Goal: Task Accomplishment & Management: Complete application form

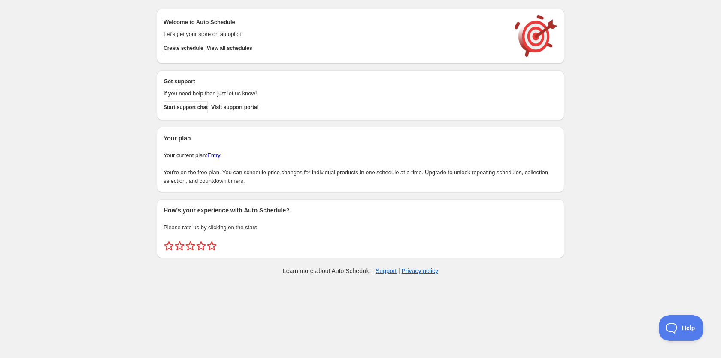
click at [218, 156] on link "Entry" at bounding box center [213, 155] width 13 height 6
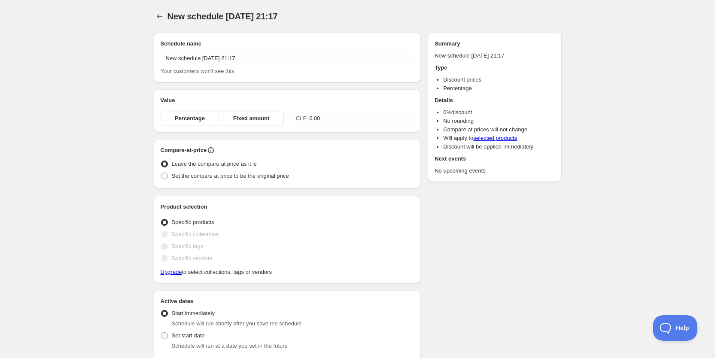
radio input "true"
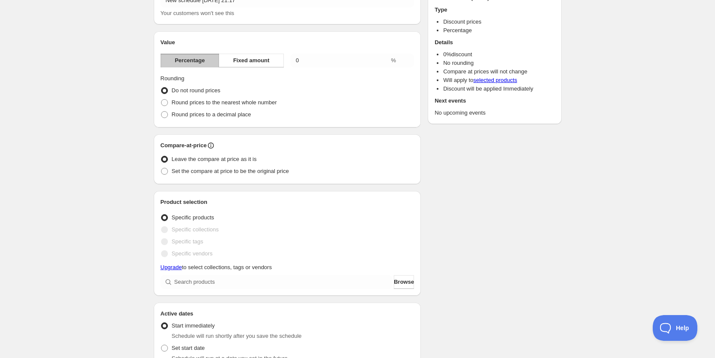
scroll to position [59, 0]
click at [176, 267] on link "Upgrade" at bounding box center [171, 266] width 21 height 6
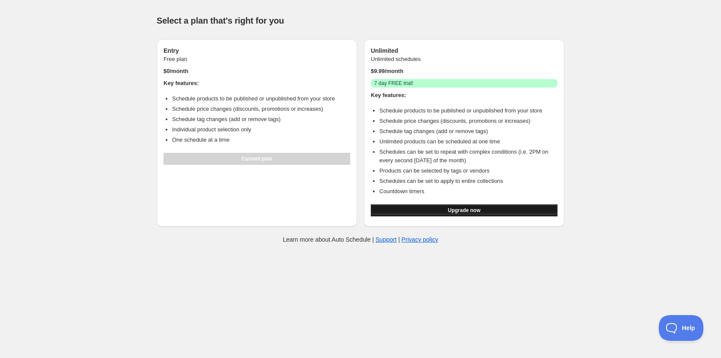
click at [405, 204] on button "Upgrade now" at bounding box center [464, 210] width 187 height 12
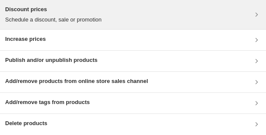
click at [125, 17] on div "Discount prices Schedule a discount, sale or promotion" at bounding box center [133, 14] width 256 height 19
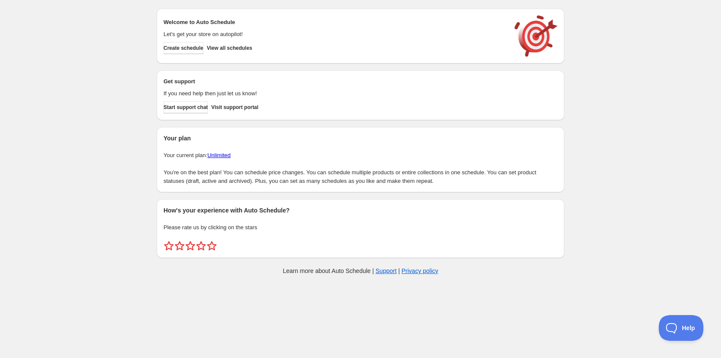
click at [450, 230] on p "Please rate us by clicking on the stars" at bounding box center [361, 227] width 394 height 9
click at [190, 52] on button "Create schedule" at bounding box center [184, 48] width 40 height 12
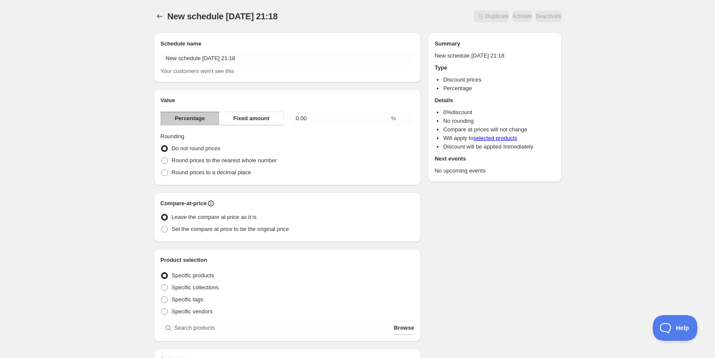
scroll to position [24, 0]
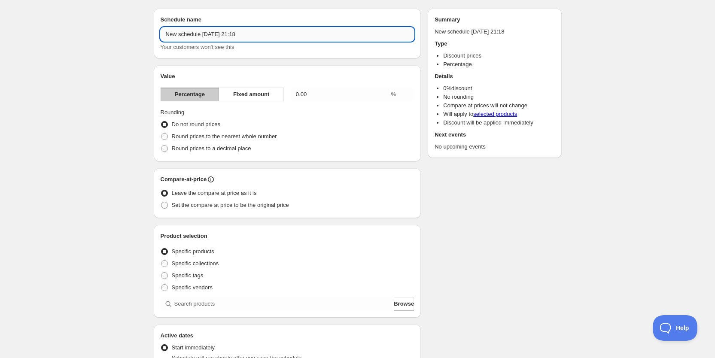
click at [253, 31] on input "New schedule Oct 05 2025 21:18" at bounding box center [288, 34] width 254 height 14
click at [207, 35] on input "New schedule Oct 05 2025 21:18" at bounding box center [288, 34] width 254 height 14
click at [218, 34] on input "New schedule Oct 05 2025 21:18" at bounding box center [288, 34] width 254 height 14
type input "New schedule Oct 06 2025 00:00"
click at [340, 96] on input "0.00" at bounding box center [340, 95] width 99 height 14
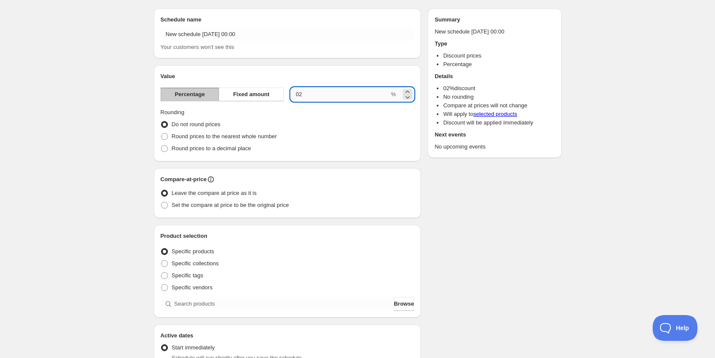
type input "0"
type input "20"
click at [466, 226] on div "Schedule name New schedule Oct 06 2025 00:00 Your customers won't see this Valu…" at bounding box center [354, 298] width 415 height 592
click at [200, 137] on span "Round prices to the nearest whole number" at bounding box center [224, 136] width 105 height 6
click at [161, 134] on input "Round prices to the nearest whole number" at bounding box center [161, 133] width 0 height 0
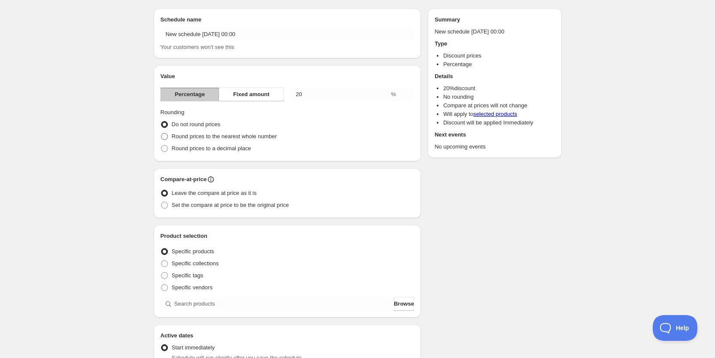
radio input "true"
click at [185, 126] on span "Do not round prices" at bounding box center [196, 124] width 49 height 6
click at [161, 121] on input "Do not round prices" at bounding box center [161, 121] width 0 height 0
radio input "true"
click at [236, 206] on span "Set the compare at price to be the original price" at bounding box center [230, 205] width 117 height 6
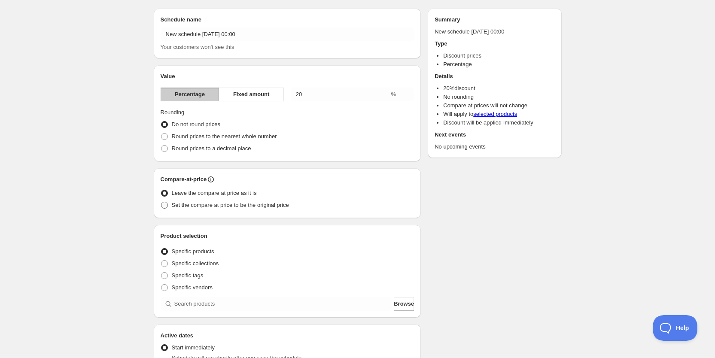
click at [161, 202] on input "Set the compare at price to be the original price" at bounding box center [161, 202] width 0 height 0
radio input "true"
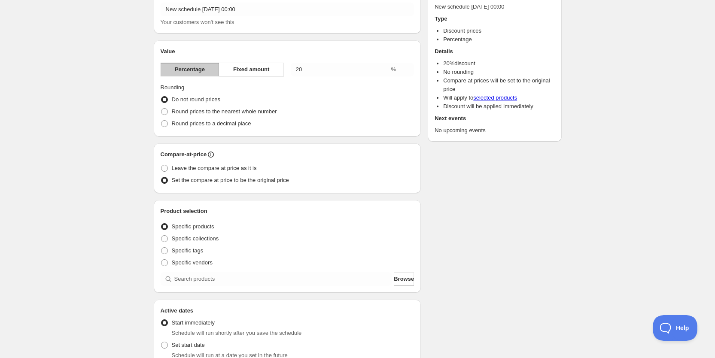
scroll to position [50, 0]
click at [209, 236] on span "Specific collections" at bounding box center [195, 237] width 47 height 6
click at [161, 235] on input "Specific collections" at bounding box center [161, 234] width 0 height 0
radio input "true"
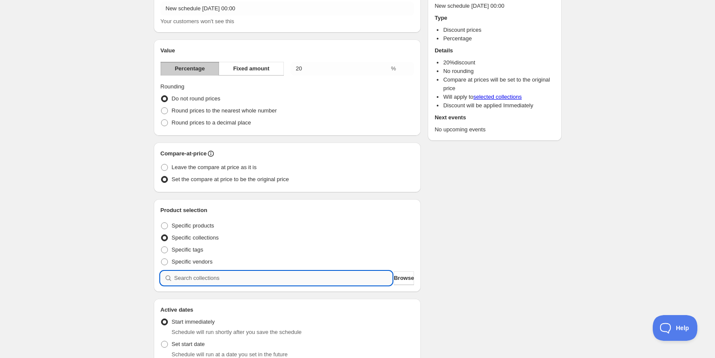
click at [209, 284] on input "search" at bounding box center [283, 278] width 218 height 14
type input "c"
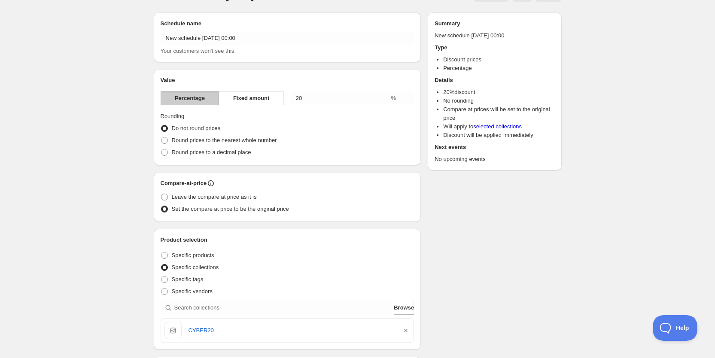
scroll to position [22, 0]
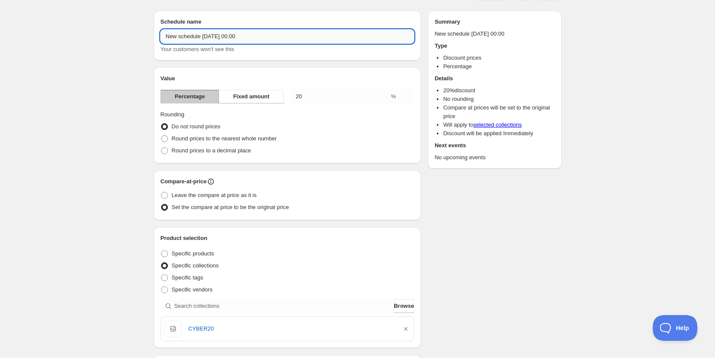
click at [256, 39] on input "New schedule Oct 06 2025 00:00" at bounding box center [288, 37] width 254 height 14
type input "CYBER20"
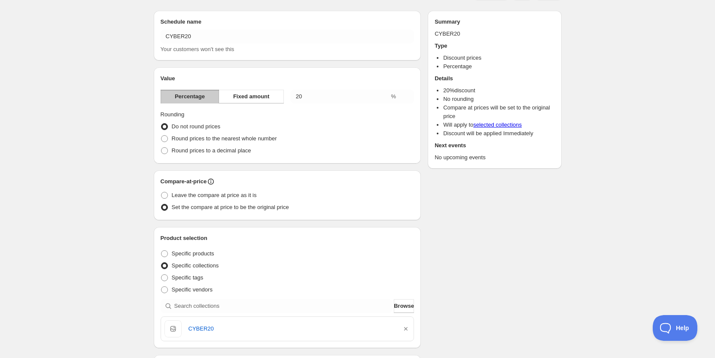
click at [465, 288] on div "Schedule name CYBER20 Your customers won't see this Value Percentage Fixed amou…" at bounding box center [354, 314] width 415 height 621
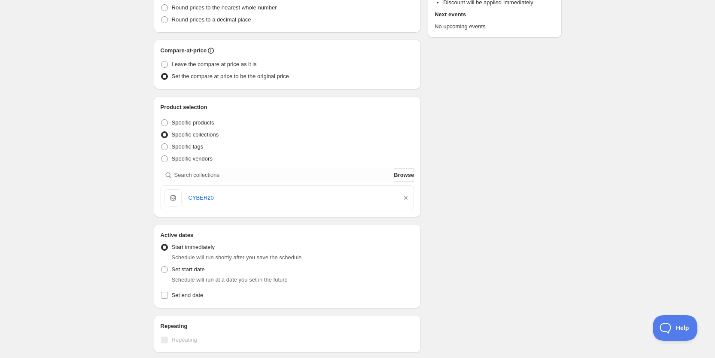
scroll to position [153, 0]
click at [198, 271] on span "Set start date" at bounding box center [188, 269] width 33 height 6
click at [161, 266] on input "Set start date" at bounding box center [161, 266] width 0 height 0
radio input "true"
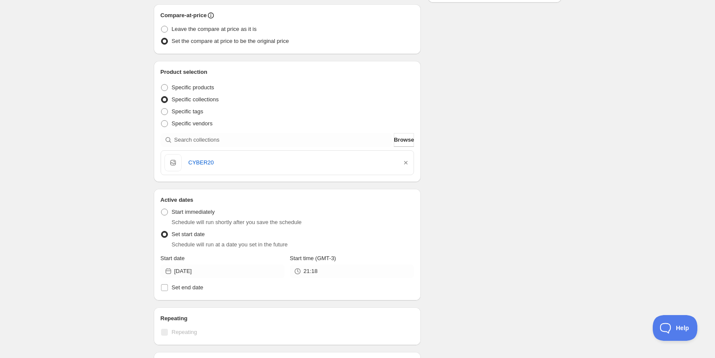
scroll to position [189, 0]
click at [225, 272] on input "2025-10-05" at bounding box center [229, 271] width 110 height 14
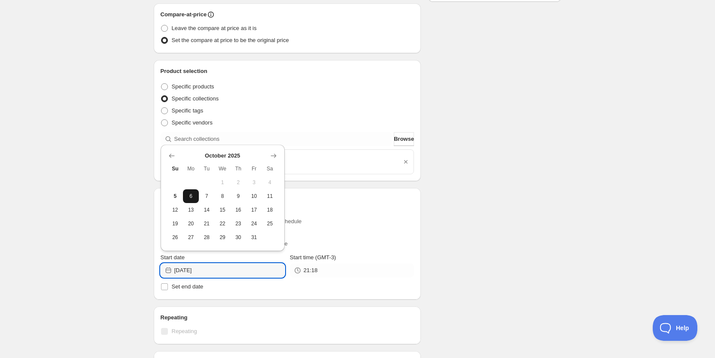
click at [193, 198] on span "6" at bounding box center [190, 196] width 9 height 7
type input "2025-10-06"
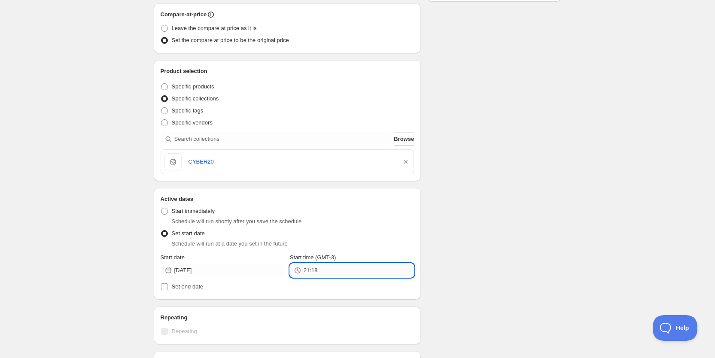
click at [320, 269] on input "21:18" at bounding box center [359, 271] width 110 height 14
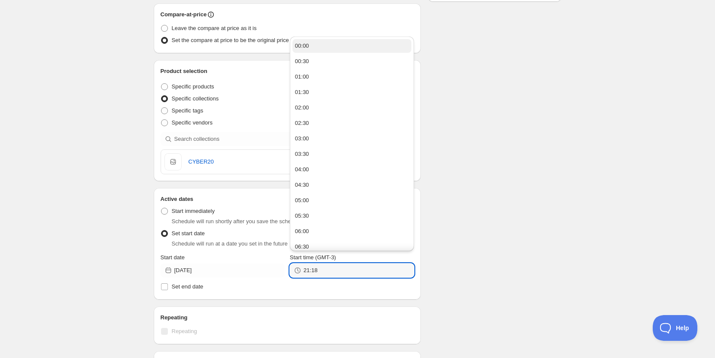
click at [316, 46] on button "00:00" at bounding box center [351, 46] width 119 height 14
type input "00:00"
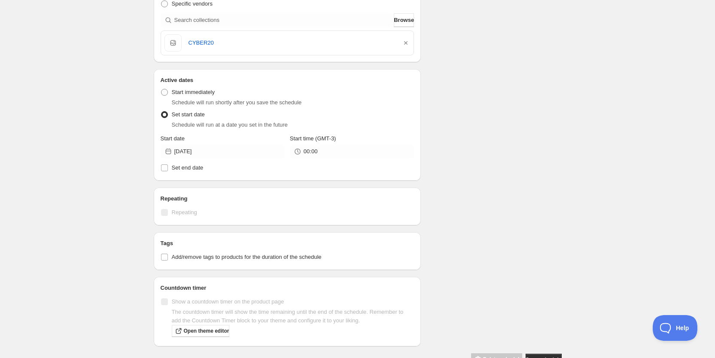
scroll to position [310, 0]
click at [181, 165] on span "Set end date" at bounding box center [188, 165] width 32 height 6
click at [168, 165] on input "Set end date" at bounding box center [164, 165] width 7 height 7
checkbox input "true"
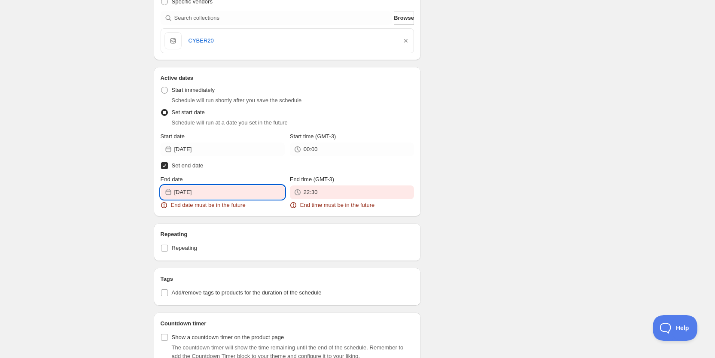
click at [210, 194] on input "2025-10-04" at bounding box center [229, 192] width 110 height 14
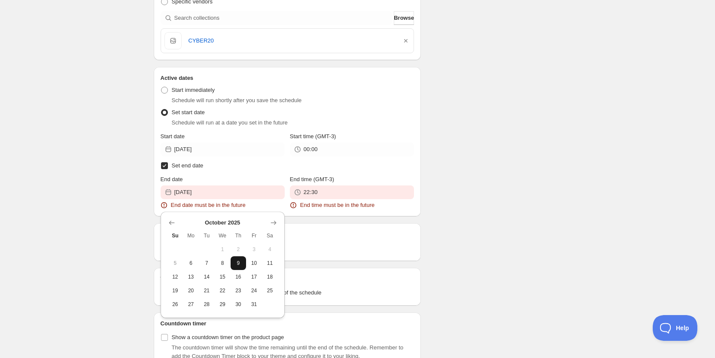
click at [235, 267] on button "9" at bounding box center [239, 263] width 16 height 14
type input "2025-10-09"
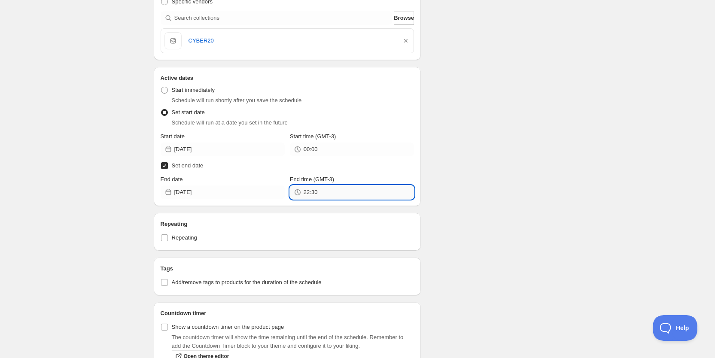
click at [342, 193] on input "22:30" at bounding box center [359, 192] width 110 height 14
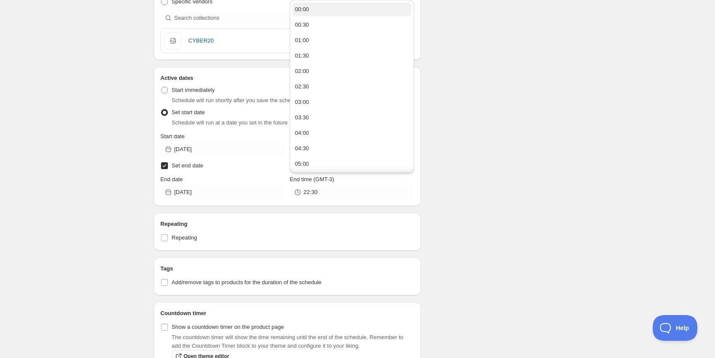
click at [325, 13] on button "00:00" at bounding box center [351, 10] width 119 height 14
type input "00:00"
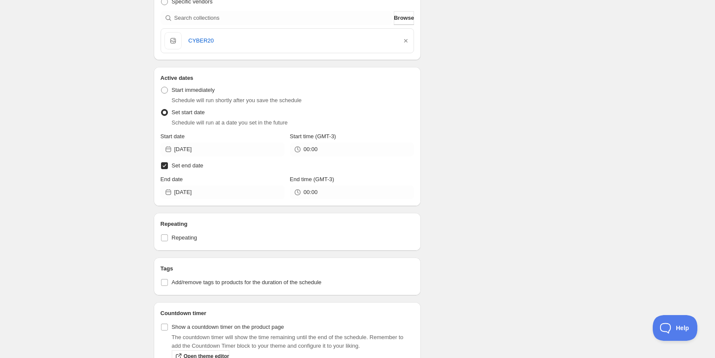
scroll to position [360, 0]
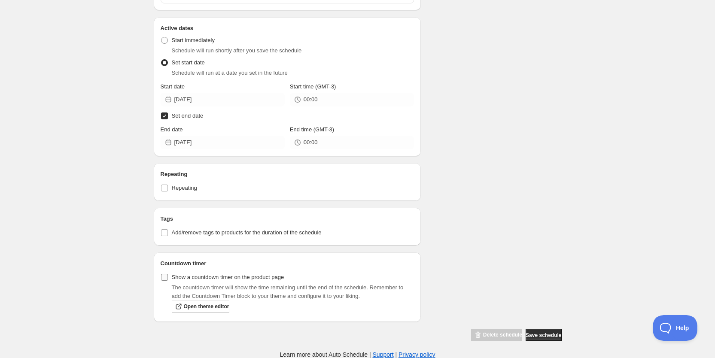
click at [163, 274] on input "Show a countdown timer on the product page" at bounding box center [164, 277] width 7 height 7
checkbox input "true"
click at [198, 308] on span "Open theme editor" at bounding box center [207, 306] width 46 height 7
click at [552, 336] on span "Save schedule" at bounding box center [543, 335] width 36 height 7
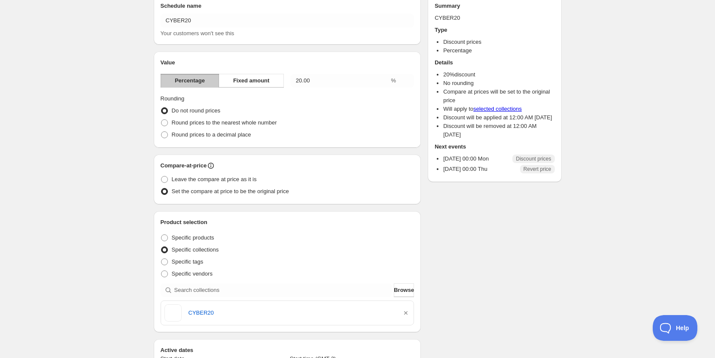
scroll to position [13, 0]
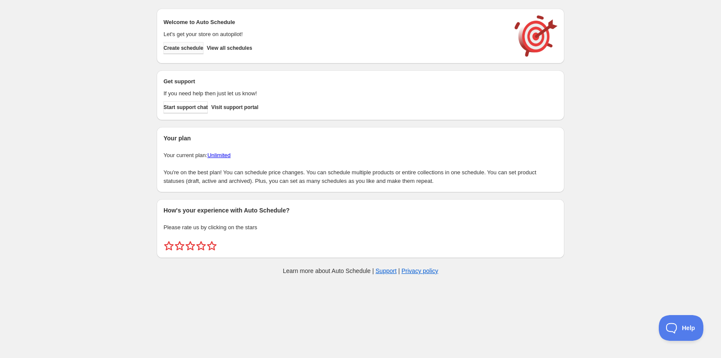
click at [203, 47] on span "Create schedule" at bounding box center [184, 48] width 40 height 7
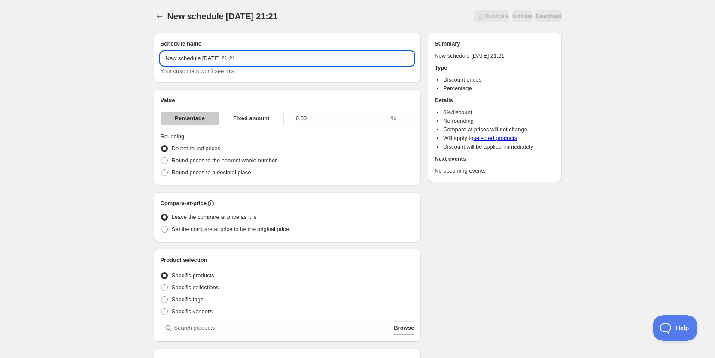
click at [264, 56] on input "New schedule Oct 05 2025 21:21" at bounding box center [288, 59] width 254 height 14
type input "CYBER30"
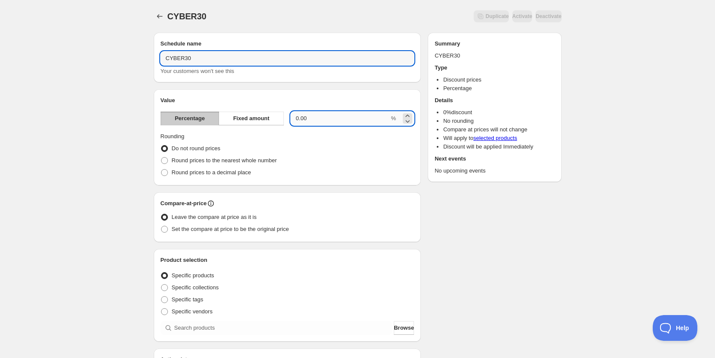
click at [324, 121] on input "0.00" at bounding box center [340, 119] width 99 height 14
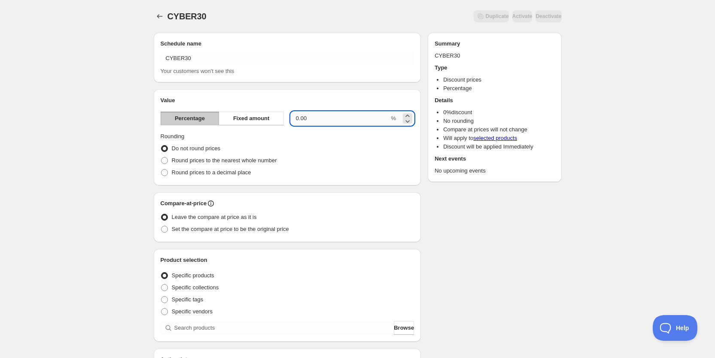
click at [324, 121] on input "0.00" at bounding box center [340, 119] width 99 height 14
type input "30"
click at [333, 159] on div "Round prices to the nearest whole number" at bounding box center [288, 161] width 254 height 12
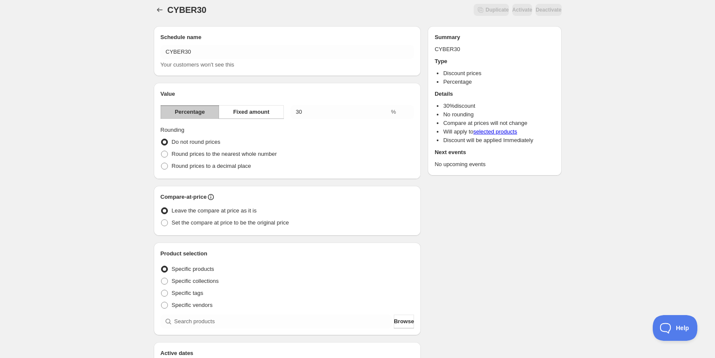
scroll to position [72, 0]
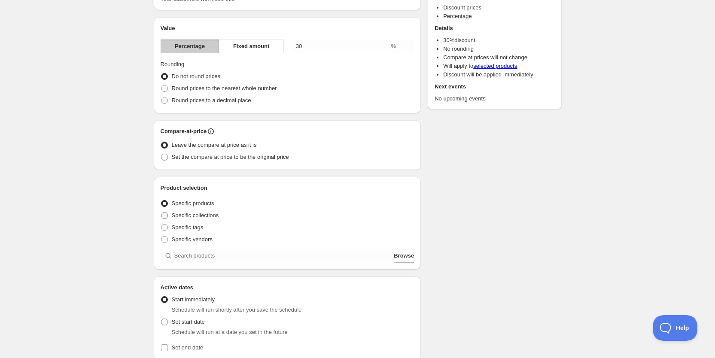
click at [211, 216] on span "Specific collections" at bounding box center [195, 215] width 47 height 6
click at [161, 213] on input "Specific collections" at bounding box center [161, 212] width 0 height 0
radio input "true"
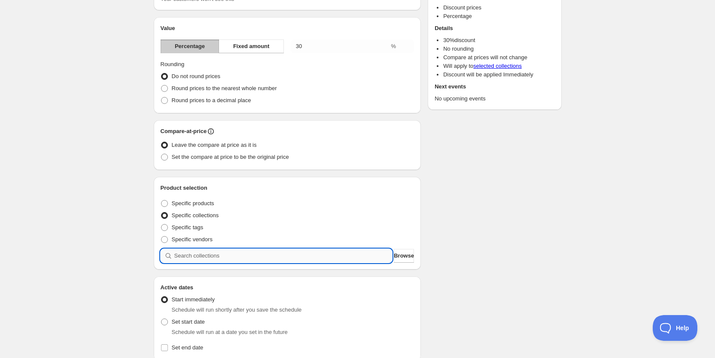
click at [210, 255] on input "search" at bounding box center [283, 256] width 218 height 14
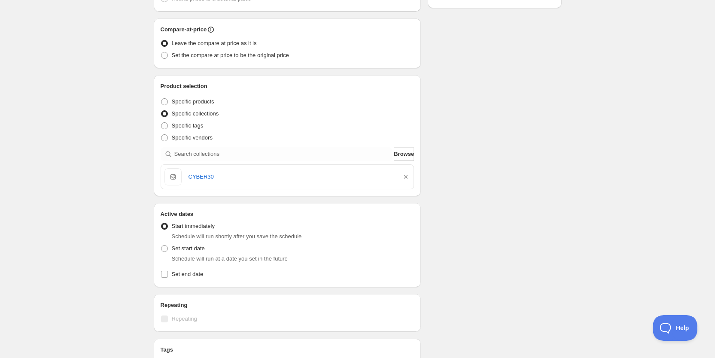
scroll to position [253, 0]
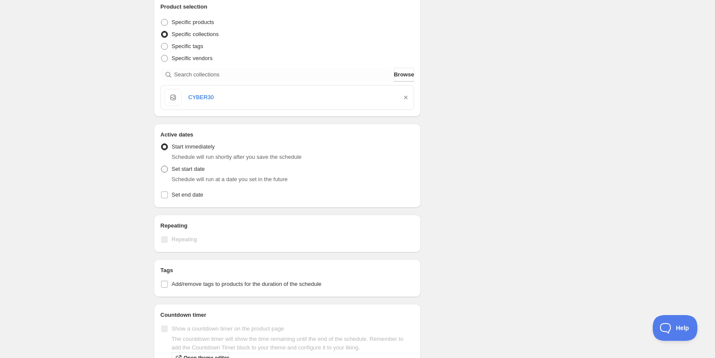
click at [167, 171] on span at bounding box center [164, 169] width 7 height 7
click at [161, 166] on input "Set start date" at bounding box center [161, 166] width 0 height 0
radio input "true"
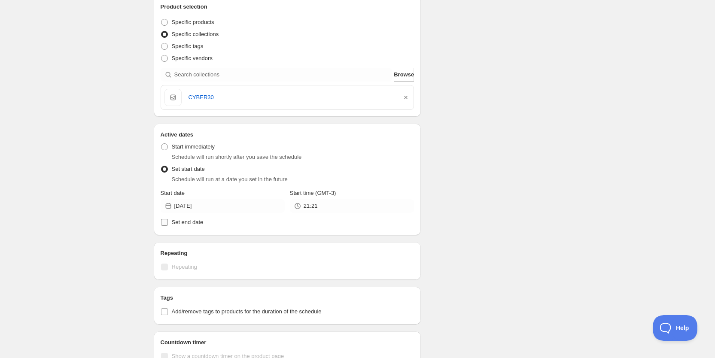
click at [164, 225] on input "Set end date" at bounding box center [164, 222] width 7 height 7
checkbox input "true"
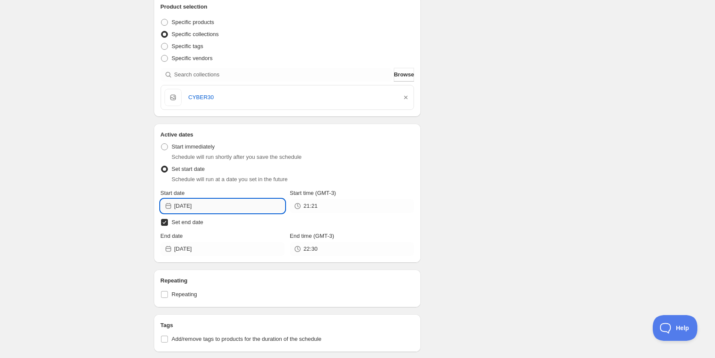
click at [250, 205] on input "2025-10-05" at bounding box center [229, 206] width 110 height 14
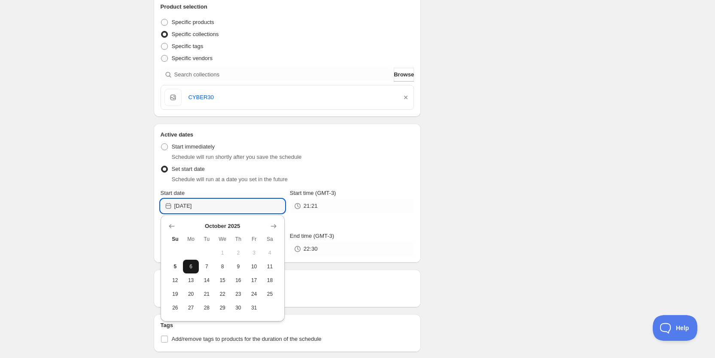
click at [190, 266] on span "6" at bounding box center [190, 266] width 9 height 7
type input "2025-10-06"
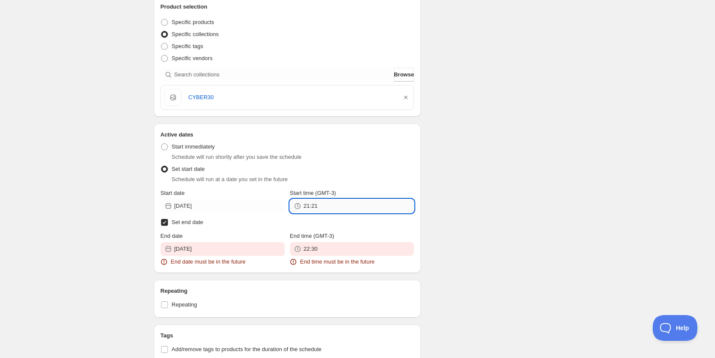
click at [324, 202] on input "21:21" at bounding box center [359, 206] width 110 height 14
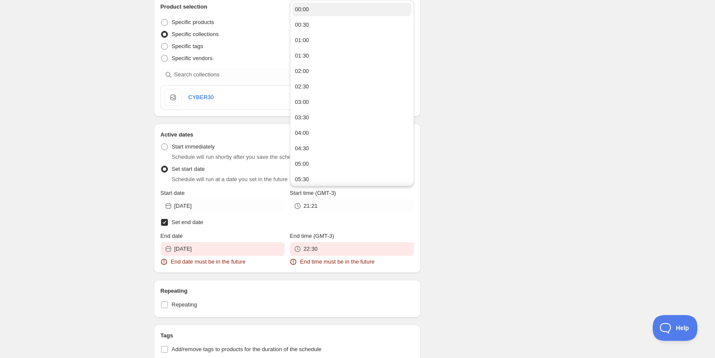
click at [331, 6] on button "00:00" at bounding box center [351, 10] width 119 height 14
type input "00:00"
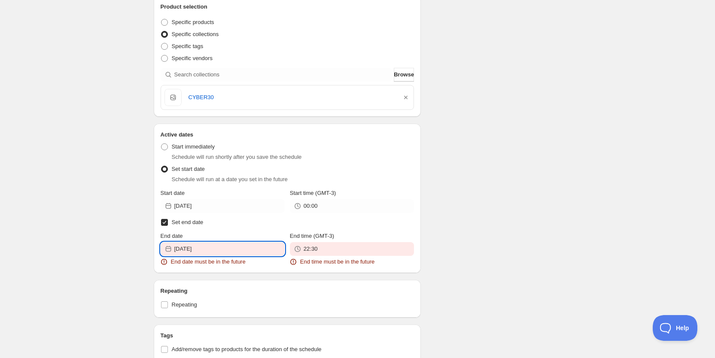
click at [234, 245] on input "2025-10-04" at bounding box center [229, 249] width 110 height 14
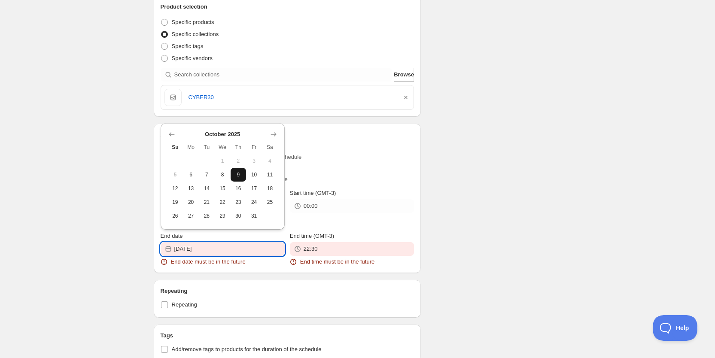
click at [232, 177] on button "9" at bounding box center [239, 175] width 16 height 14
type input "2025-10-09"
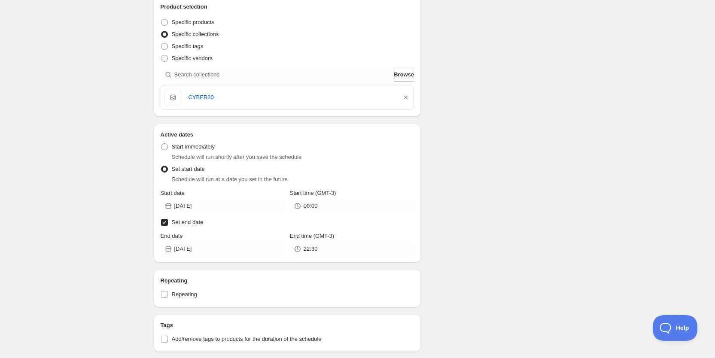
click at [329, 256] on div "Active dates Active Date Type Start immediately Schedule will run shortly after…" at bounding box center [287, 193] width 267 height 139
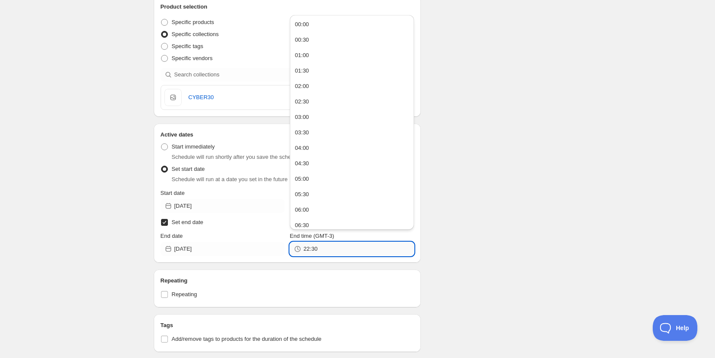
click at [330, 252] on input "22:30" at bounding box center [359, 249] width 110 height 14
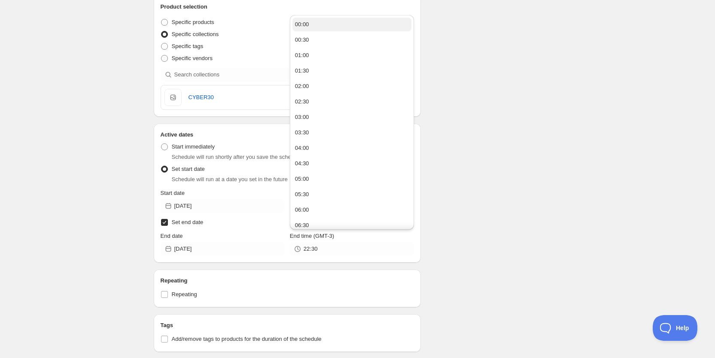
click at [311, 26] on button "00:00" at bounding box center [351, 25] width 119 height 14
type input "00:00"
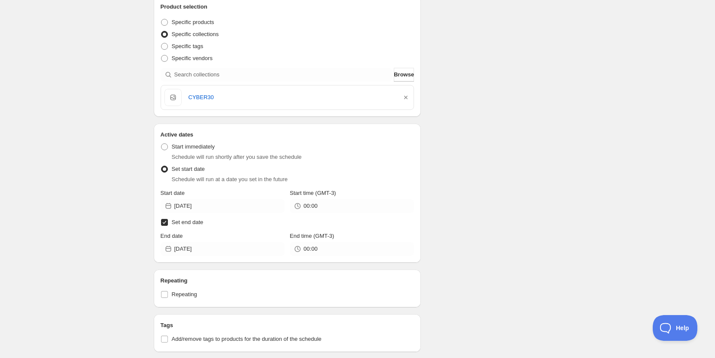
scroll to position [360, 0]
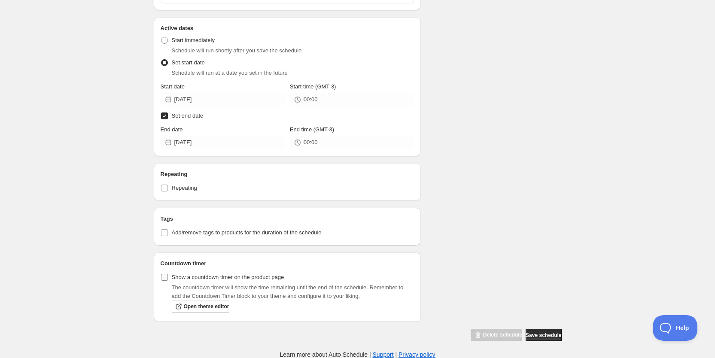
click at [164, 277] on input "Show a countdown timer on the product page" at bounding box center [164, 277] width 7 height 7
checkbox input "true"
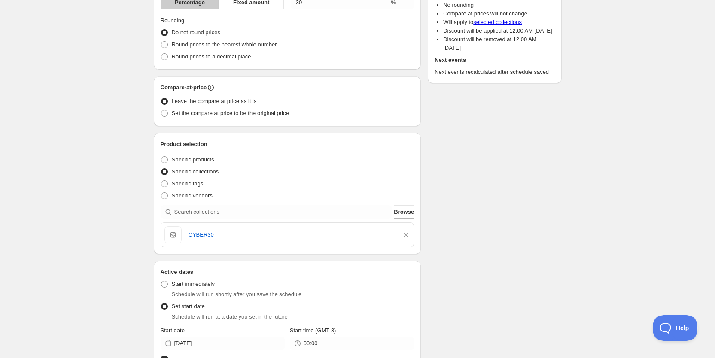
scroll to position [115, 0]
click at [240, 115] on span "Set the compare at price to be the original price" at bounding box center [230, 114] width 117 height 6
click at [161, 111] on input "Set the compare at price to be the original price" at bounding box center [161, 111] width 0 height 0
radio input "true"
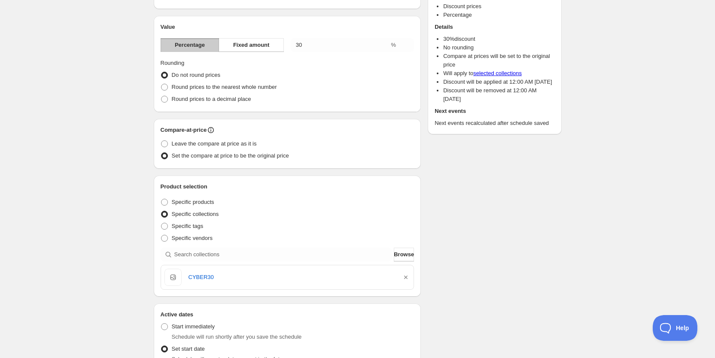
scroll to position [73, 0]
click at [216, 145] on span "Leave the compare at price as it is" at bounding box center [214, 144] width 85 height 6
click at [161, 142] on input "Leave the compare at price as it is" at bounding box center [161, 141] width 0 height 0
radio input "true"
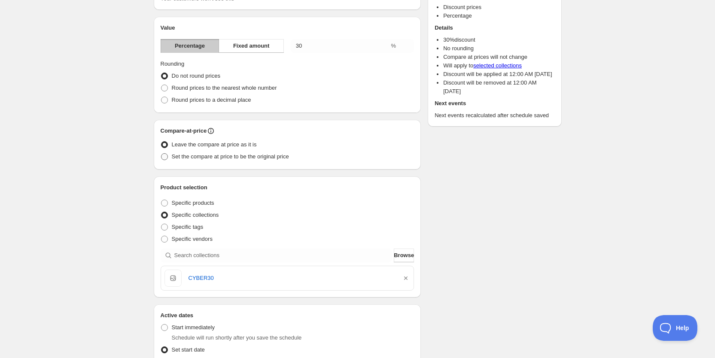
click at [225, 156] on span "Set the compare at price to be the original price" at bounding box center [230, 156] width 117 height 6
click at [161, 154] on input "Set the compare at price to be the original price" at bounding box center [161, 153] width 0 height 0
radio input "true"
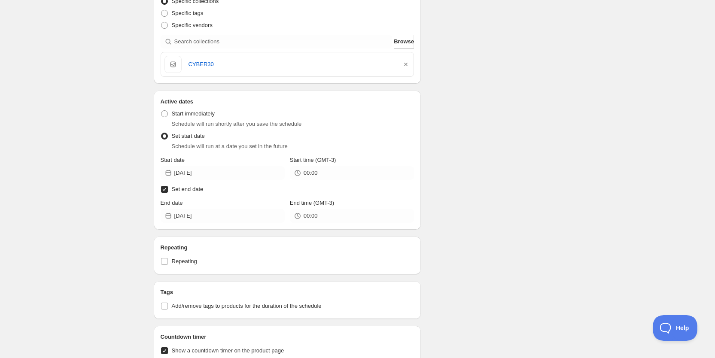
scroll to position [360, 0]
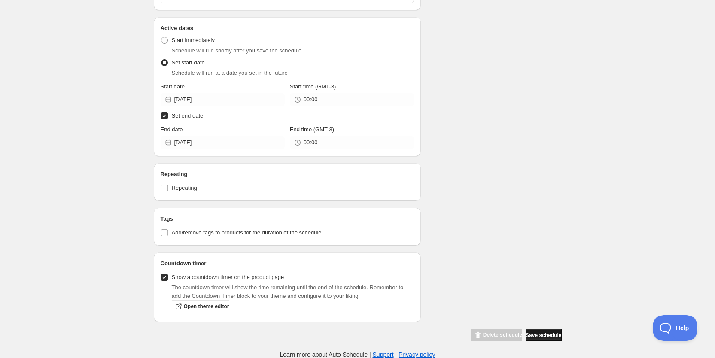
click at [549, 334] on span "Save schedule" at bounding box center [543, 335] width 36 height 7
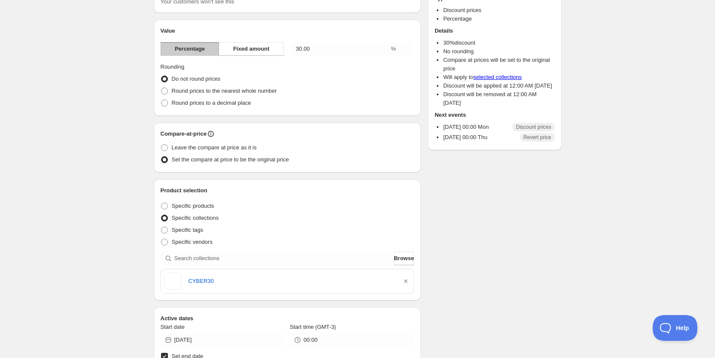
scroll to position [69, 0]
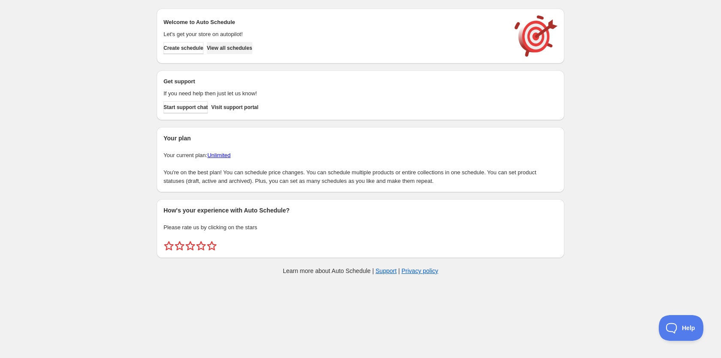
click at [222, 46] on span "View all schedules" at bounding box center [230, 48] width 46 height 7
click at [197, 47] on span "Create schedule" at bounding box center [184, 48] width 40 height 7
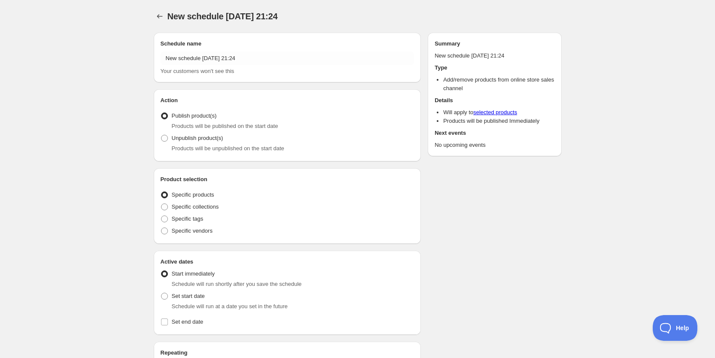
radio input "true"
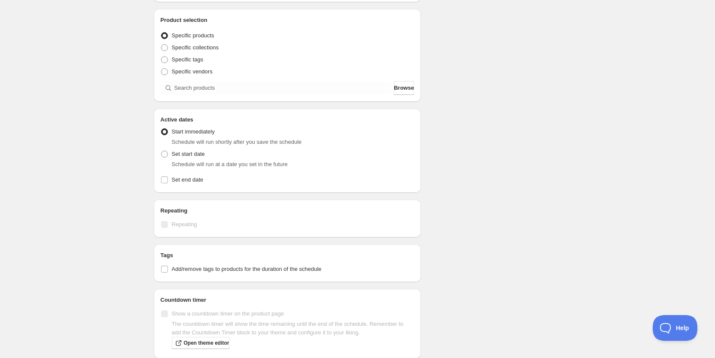
scroll to position [158, 0]
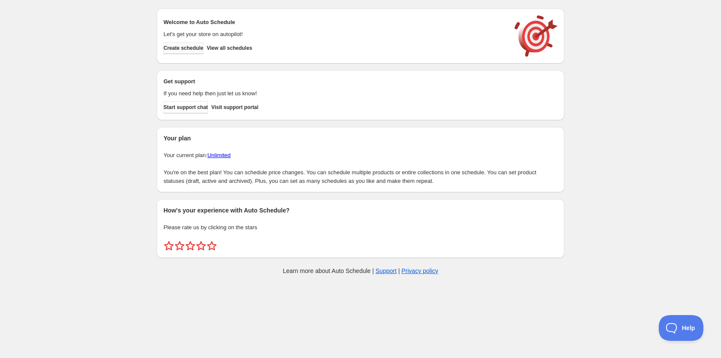
click at [198, 49] on span "Create schedule" at bounding box center [184, 48] width 40 height 7
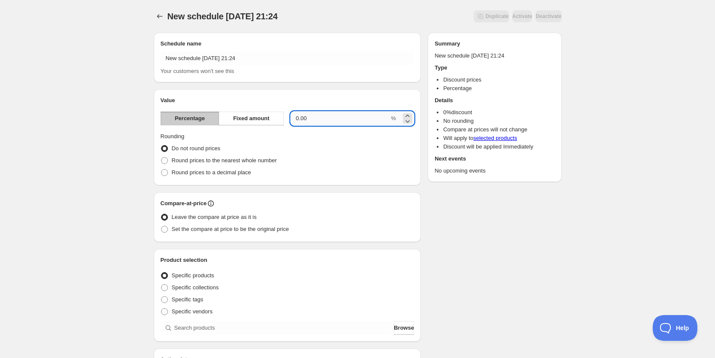
click at [323, 123] on input "0.00" at bounding box center [340, 119] width 99 height 14
type input "0"
type input "40"
click at [269, 317] on div "Specific vendors" at bounding box center [288, 312] width 254 height 12
click at [218, 291] on span "Specific collections" at bounding box center [195, 287] width 47 height 6
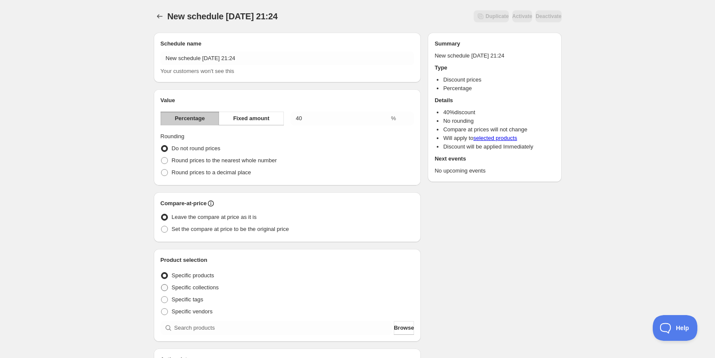
click at [161, 285] on input "Specific collections" at bounding box center [161, 284] width 0 height 0
radio input "true"
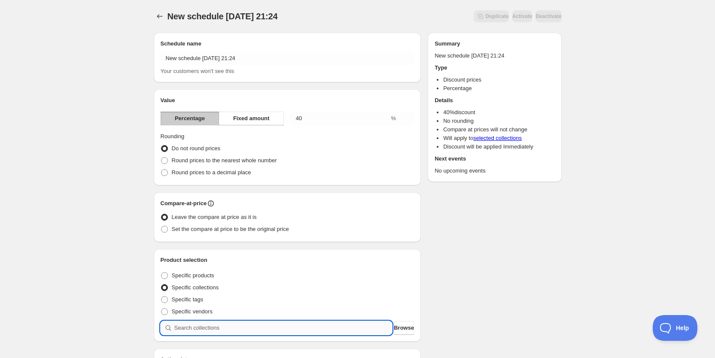
click at [218, 328] on input "search" at bounding box center [283, 328] width 218 height 14
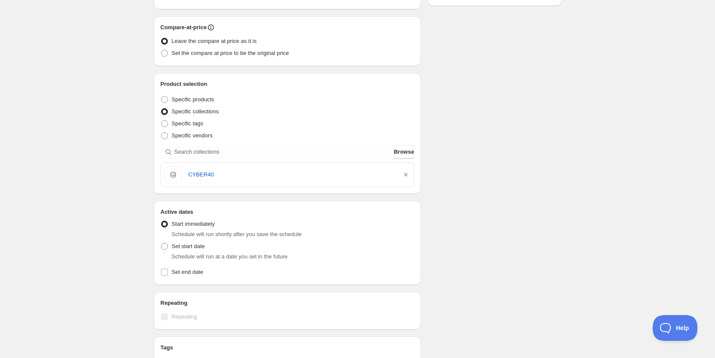
scroll to position [176, 0]
click at [172, 245] on span "Set start date" at bounding box center [188, 246] width 33 height 6
click at [161, 243] on input "Set start date" at bounding box center [161, 243] width 0 height 0
radio input "true"
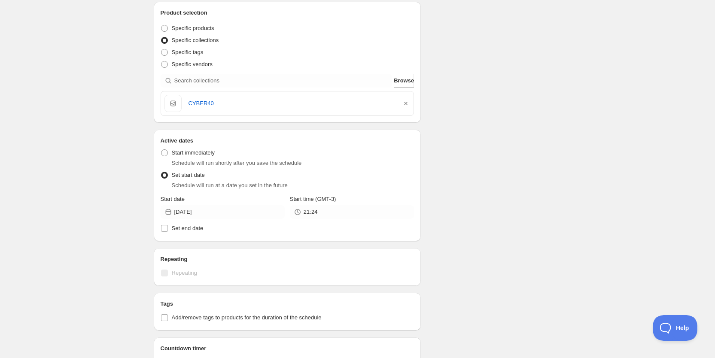
scroll to position [248, 0]
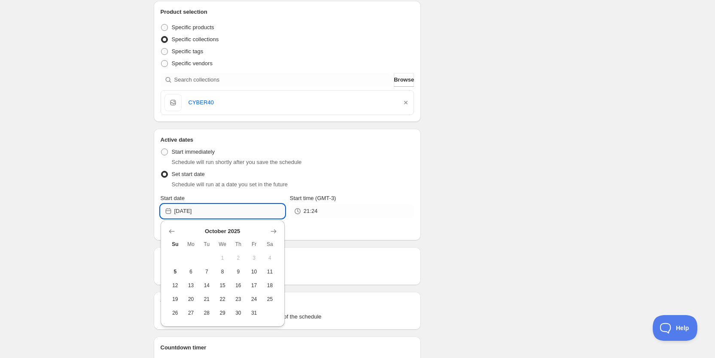
click at [208, 216] on input "2025-10-05" at bounding box center [229, 211] width 110 height 14
click at [194, 276] on button "6" at bounding box center [191, 272] width 16 height 14
type input "2025-10-06"
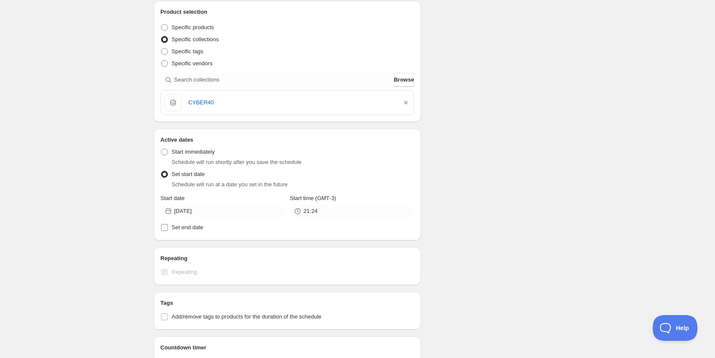
click at [189, 232] on label "Set end date" at bounding box center [288, 228] width 254 height 12
click at [168, 231] on input "Set end date" at bounding box center [164, 227] width 7 height 7
checkbox input "true"
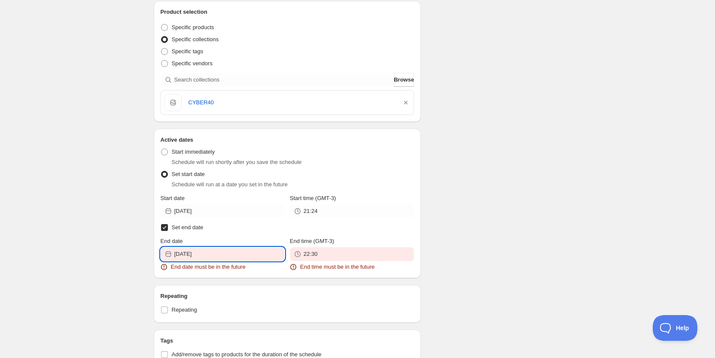
click at [204, 253] on input "2025-10-04" at bounding box center [229, 254] width 110 height 14
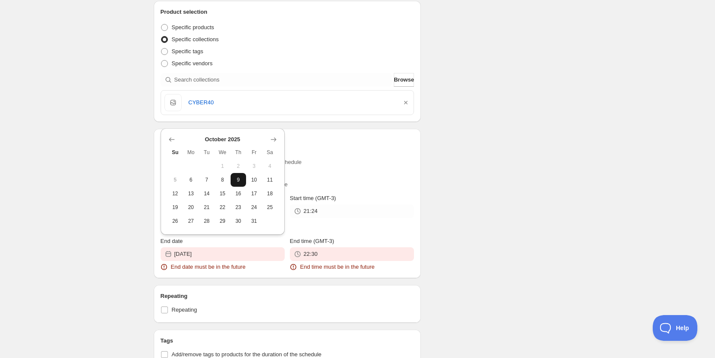
click at [242, 177] on span "9" at bounding box center [238, 179] width 9 height 7
type input "2025-10-09"
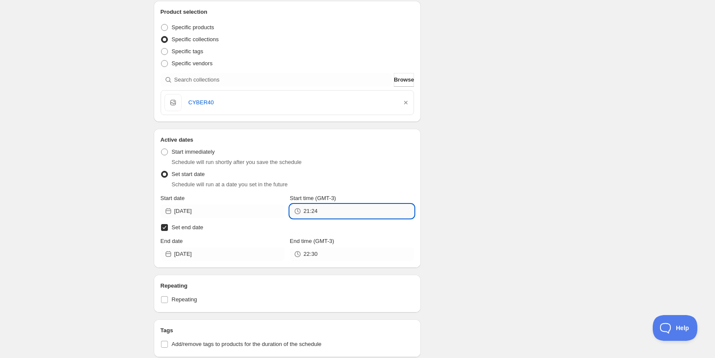
click at [324, 207] on input "21:24" at bounding box center [359, 211] width 110 height 14
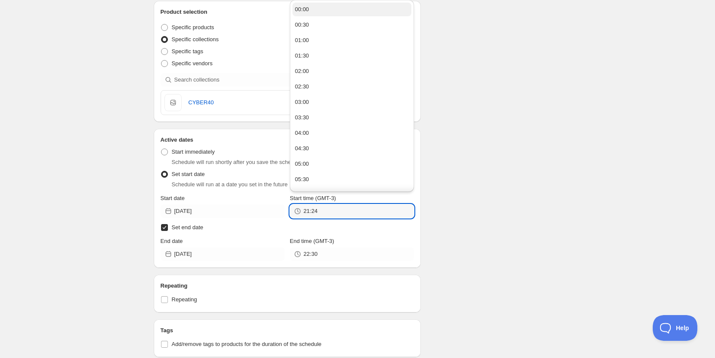
click at [314, 10] on button "00:00" at bounding box center [351, 10] width 119 height 14
type input "00:00"
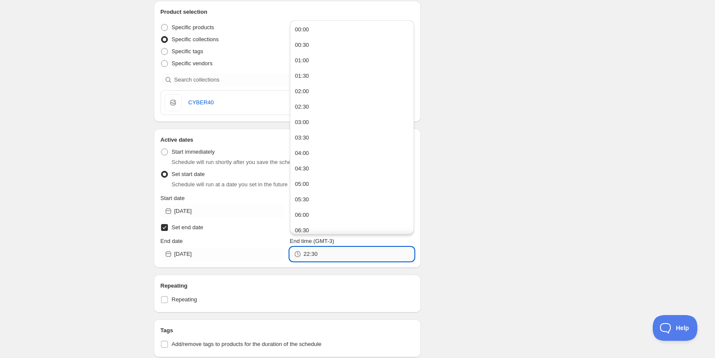
click at [336, 249] on input "22:30" at bounding box center [359, 254] width 110 height 14
click at [305, 31] on div "00:00" at bounding box center [302, 29] width 14 height 9
type input "00:00"
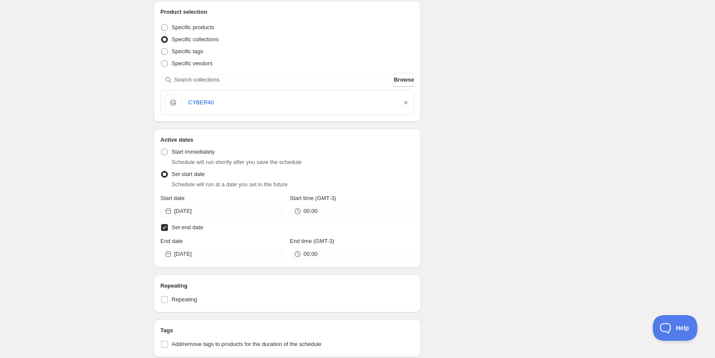
scroll to position [360, 0]
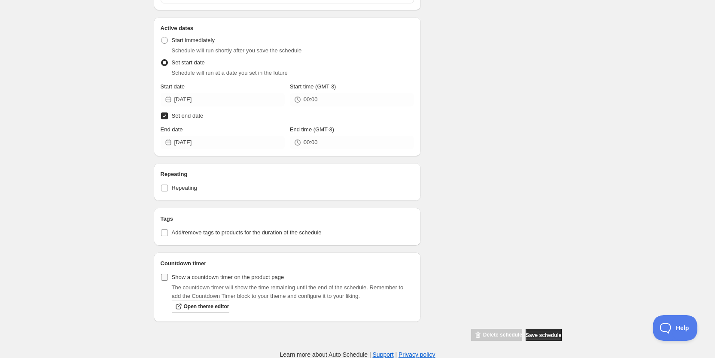
click at [188, 277] on span "Show a countdown timer on the product page" at bounding box center [228, 277] width 112 height 6
click at [168, 277] on input "Show a countdown timer on the product page" at bounding box center [164, 277] width 7 height 7
checkbox input "true"
click at [540, 329] on button "Save schedule" at bounding box center [543, 335] width 36 height 12
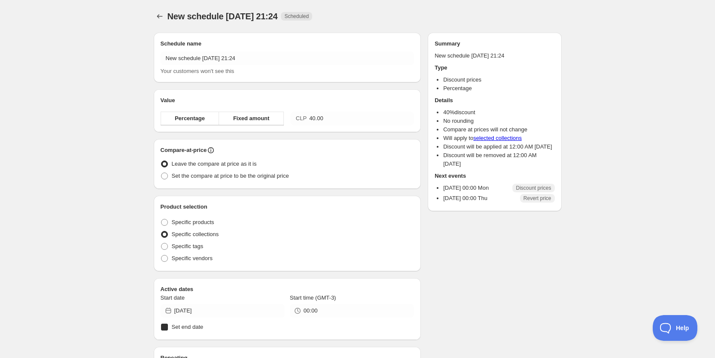
radio input "true"
checkbox input "true"
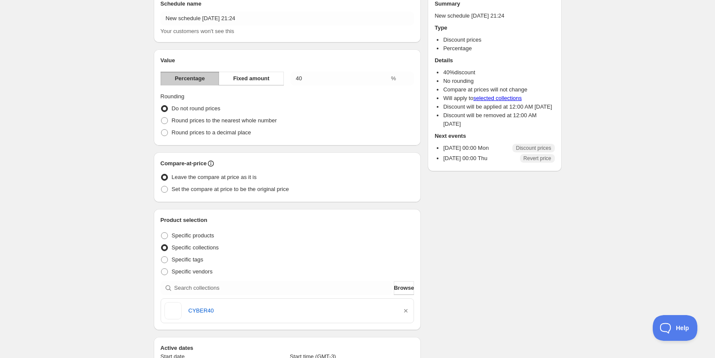
scroll to position [33, 0]
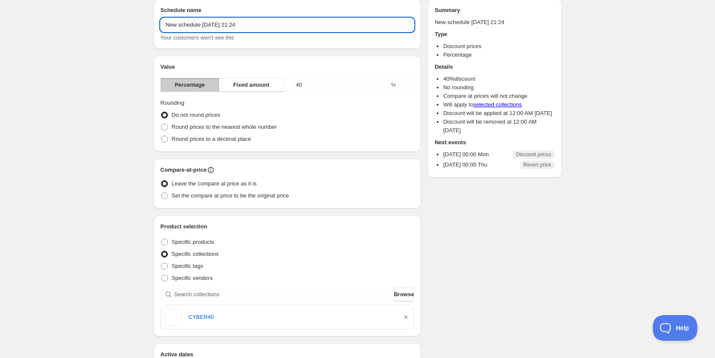
click at [254, 27] on input "New schedule Oct 05 2025 21:24" at bounding box center [288, 25] width 254 height 14
type input "CYBER40"
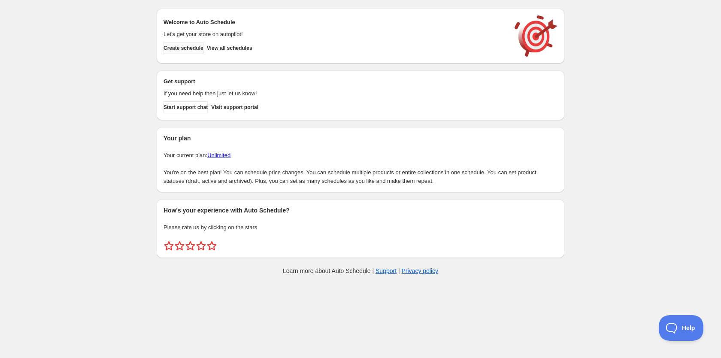
click at [200, 50] on span "Create schedule" at bounding box center [184, 48] width 40 height 7
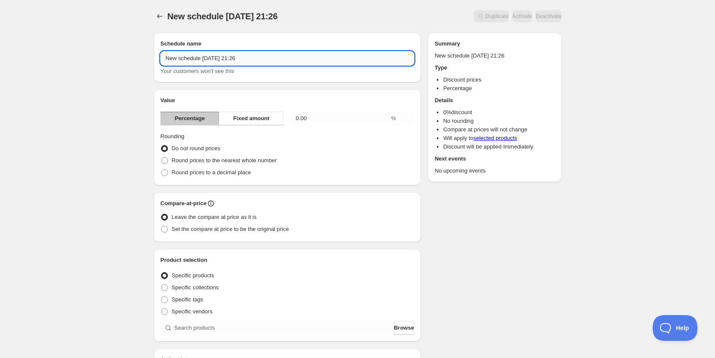
click at [219, 56] on input "New schedule Oct 05 2025 21:26" at bounding box center [288, 59] width 254 height 14
type input "CYBER50"
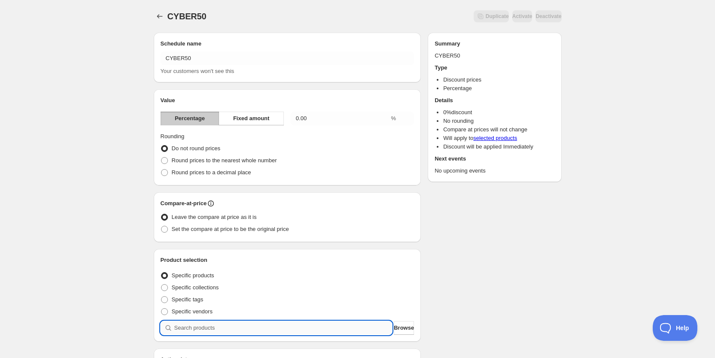
click at [212, 322] on input "search" at bounding box center [283, 328] width 218 height 14
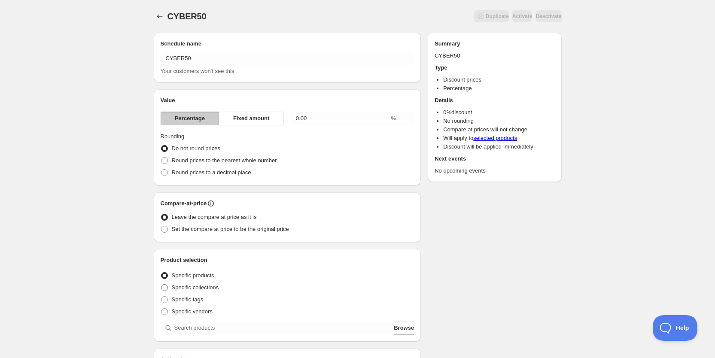
click at [205, 284] on span "Specific collections" at bounding box center [195, 287] width 47 height 6
click at [161, 284] on input "Specific collections" at bounding box center [161, 284] width 0 height 0
radio input "true"
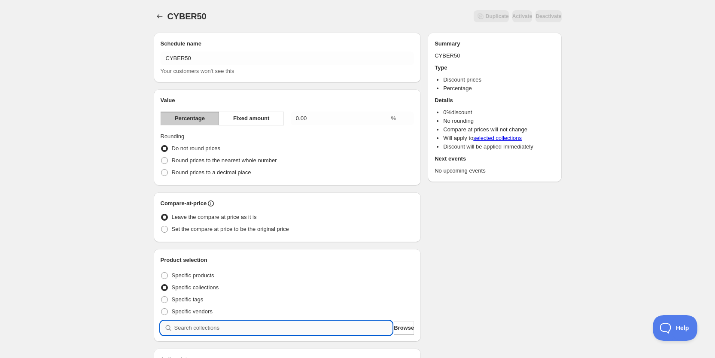
click at [212, 328] on input "search" at bounding box center [283, 328] width 218 height 14
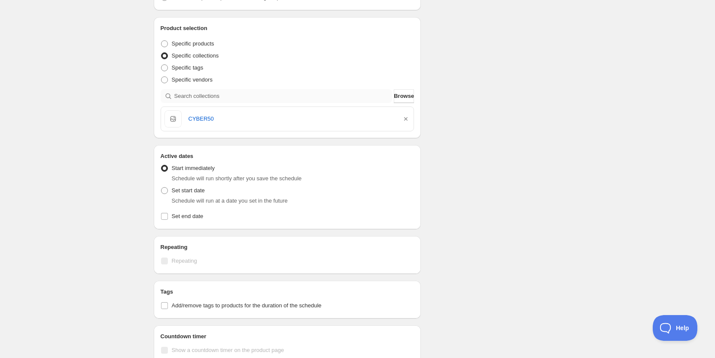
scroll to position [233, 0]
click at [179, 213] on span "Set end date" at bounding box center [188, 215] width 32 height 6
click at [168, 213] on input "Set end date" at bounding box center [164, 215] width 7 height 7
checkbox input "true"
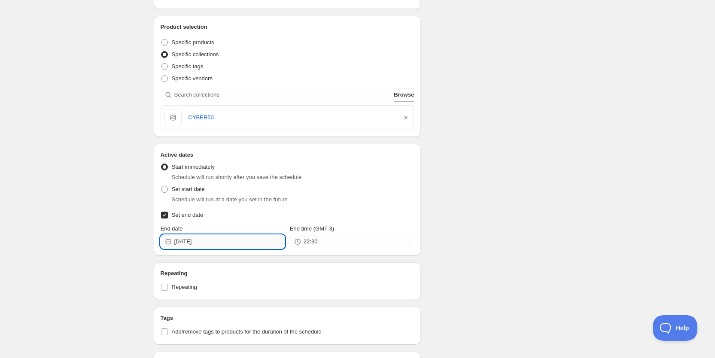
click at [213, 243] on input "2025-10-04" at bounding box center [229, 242] width 110 height 14
click at [195, 305] on button "6" at bounding box center [191, 302] width 16 height 14
type input "2025-10-06"
click at [303, 245] on div "22:30" at bounding box center [352, 242] width 124 height 14
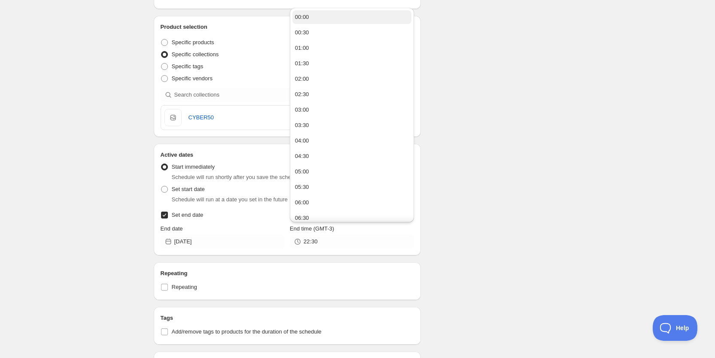
click at [311, 10] on button "00:00" at bounding box center [351, 17] width 119 height 14
type input "00:00"
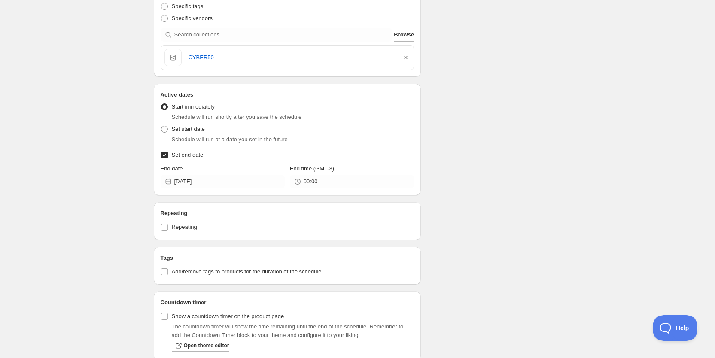
scroll to position [332, 0]
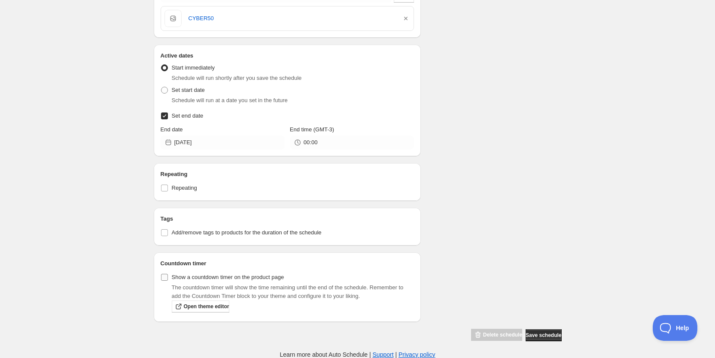
click at [165, 277] on input "Show a countdown timer on the product page" at bounding box center [164, 277] width 7 height 7
checkbox input "true"
click at [547, 335] on span "Save schedule" at bounding box center [543, 335] width 36 height 7
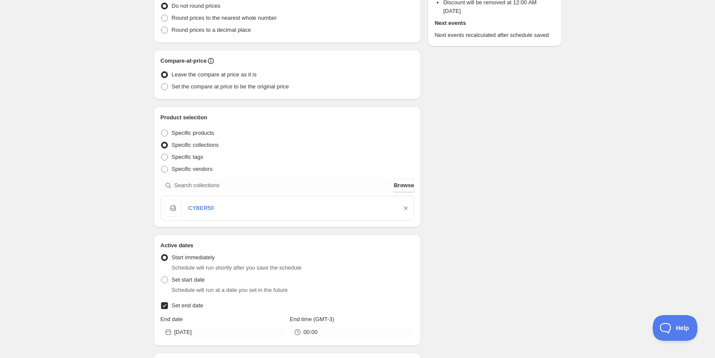
scroll to position [0, 0]
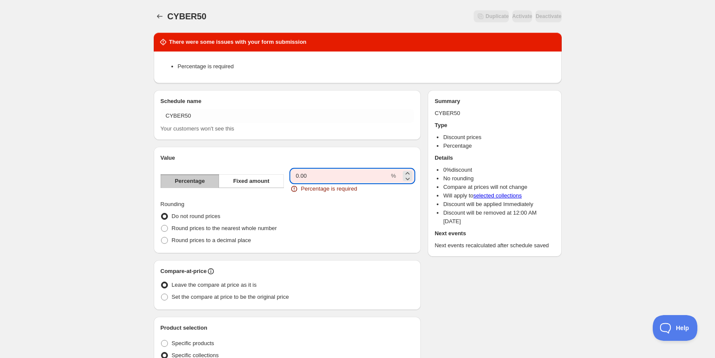
click at [378, 171] on input "0.00" at bounding box center [340, 176] width 99 height 14
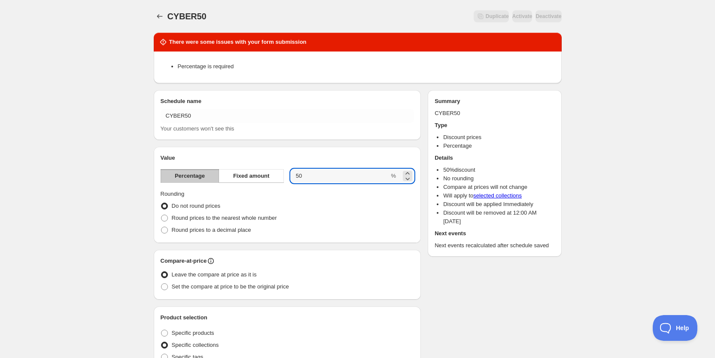
type input "50"
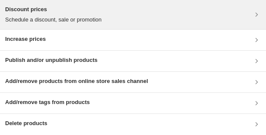
click at [45, 3] on div "Discount prices Schedule a discount, sale or promotion" at bounding box center [133, 14] width 266 height 29
click at [74, 19] on p "Schedule a discount, sale or promotion" at bounding box center [53, 19] width 97 height 9
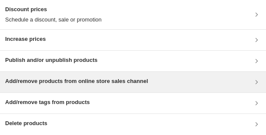
click at [215, 82] on div "Add/remove products from online store sales channel" at bounding box center [133, 82] width 256 height 10
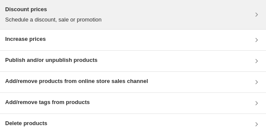
click at [63, 8] on h3 "Discount prices" at bounding box center [53, 9] width 97 height 9
click at [79, 16] on p "Schedule a discount, sale or promotion" at bounding box center [53, 19] width 97 height 9
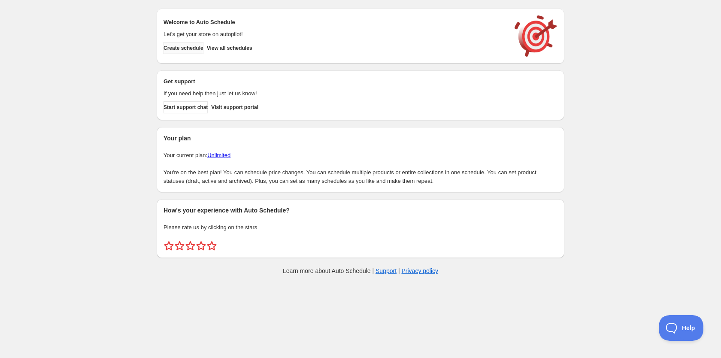
click at [200, 46] on span "Create schedule" at bounding box center [184, 48] width 40 height 7
click at [193, 46] on span "Create schedule" at bounding box center [184, 48] width 40 height 7
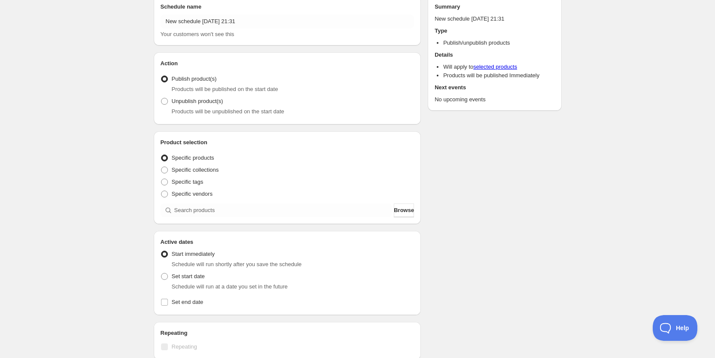
scroll to position [37, 0]
click at [199, 173] on span "Specific collections" at bounding box center [195, 169] width 47 height 6
click at [161, 167] on input "Specific collections" at bounding box center [161, 166] width 0 height 0
radio input "true"
click at [188, 158] on span "Specific products" at bounding box center [193, 157] width 43 height 6
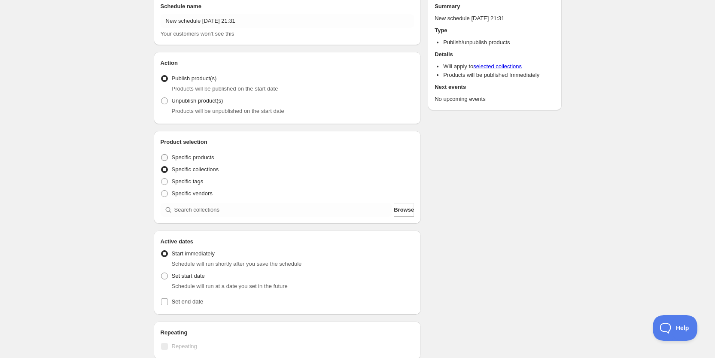
click at [161, 155] on input "Specific products" at bounding box center [161, 154] width 0 height 0
radio input "true"
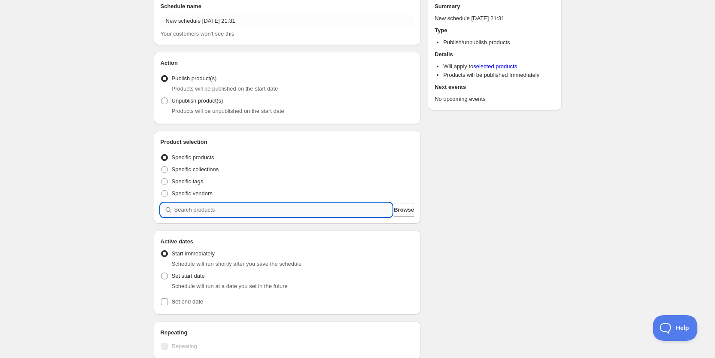
click at [230, 215] on input "search" at bounding box center [283, 210] width 218 height 14
type input "d"
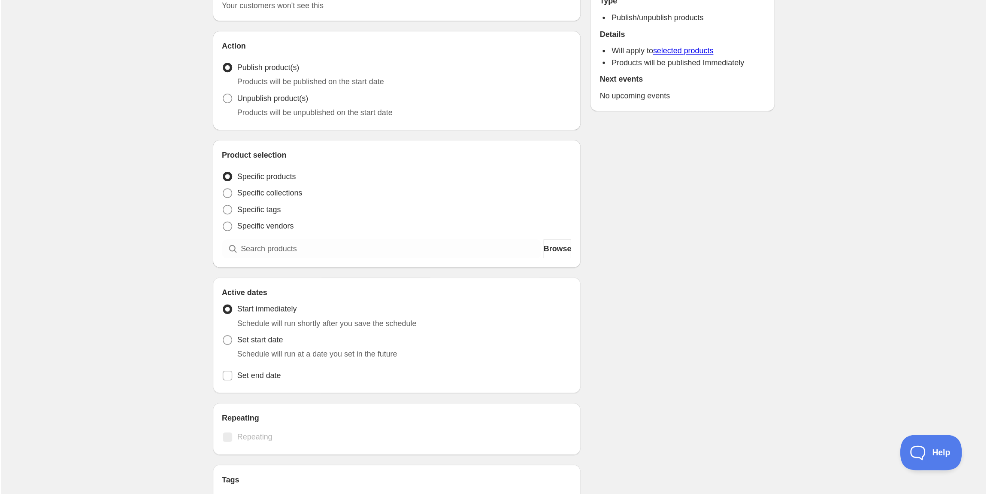
scroll to position [0, 0]
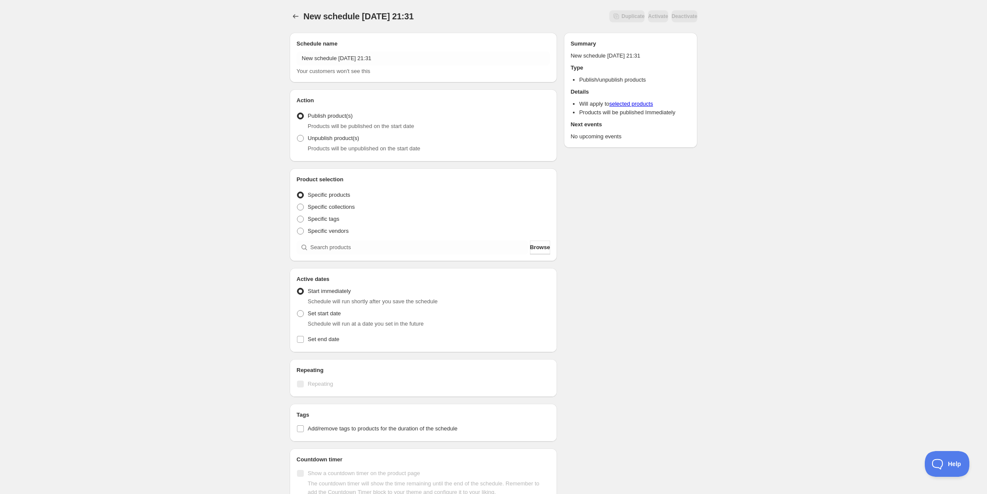
click at [711, 191] on div "New schedule Oct 05 2025 21:31. This page is ready New schedule Oct 05 2025 21:…" at bounding box center [493, 327] width 987 height 654
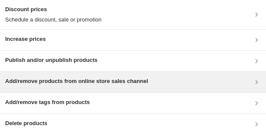
click at [171, 80] on div "Add/remove products from online store sales channel" at bounding box center [133, 82] width 256 height 10
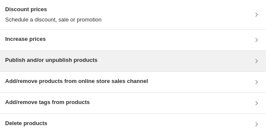
click at [121, 60] on div "Publish and/or unpublish products" at bounding box center [133, 61] width 256 height 10
